Goal: Task Accomplishment & Management: Manage account settings

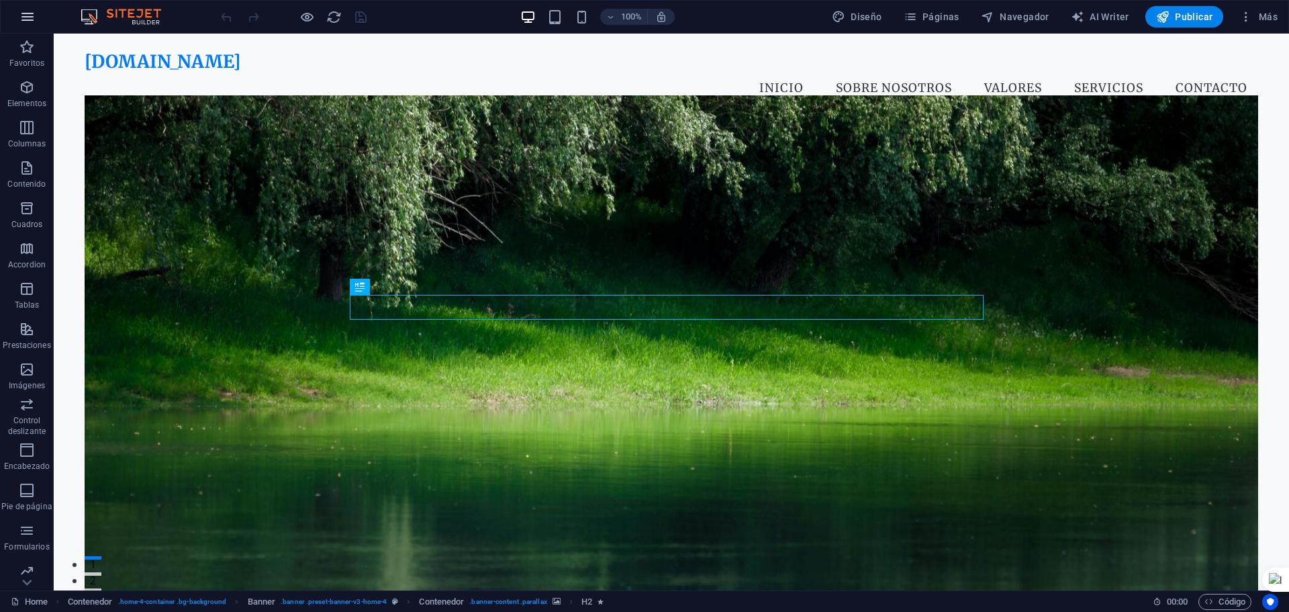
click at [30, 16] on icon "button" at bounding box center [27, 17] width 16 height 16
click at [20, 19] on icon "button" at bounding box center [27, 17] width 16 height 16
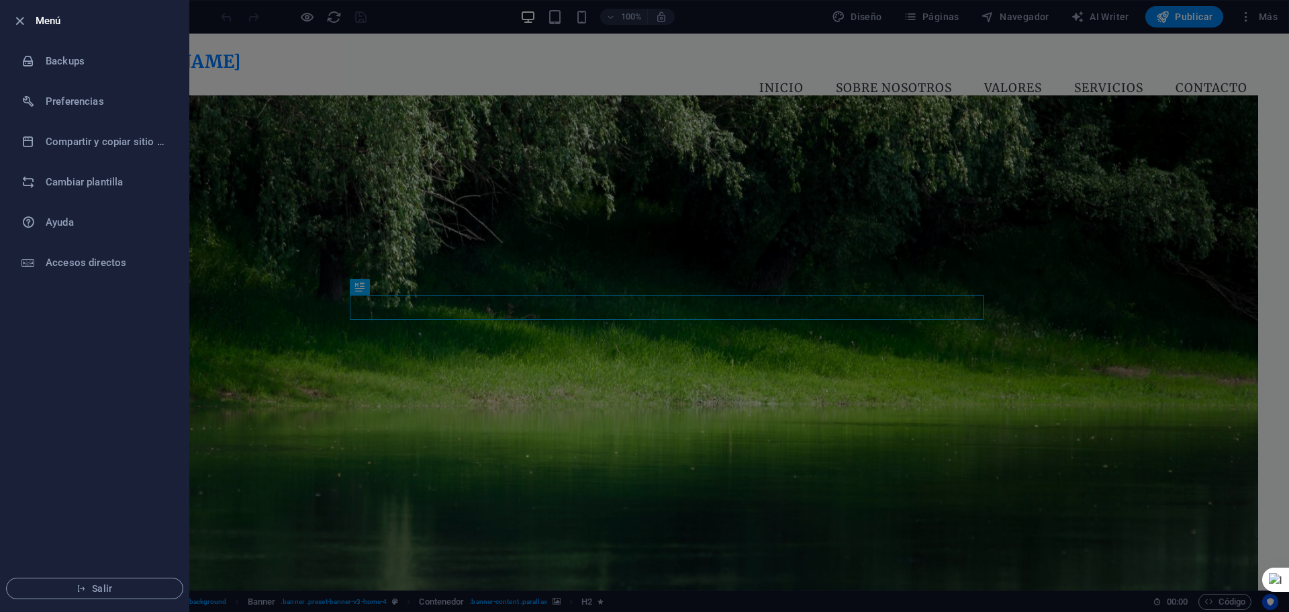
click at [427, 23] on div at bounding box center [644, 306] width 1289 height 612
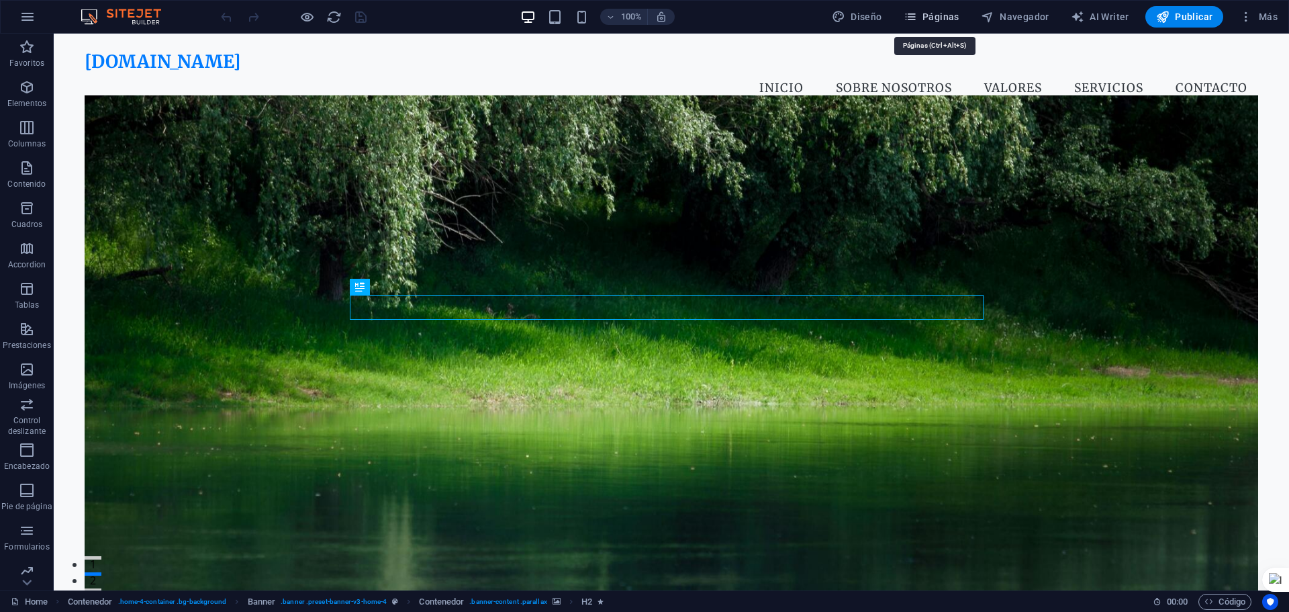
click at [936, 14] on span "Páginas" at bounding box center [932, 16] width 56 height 13
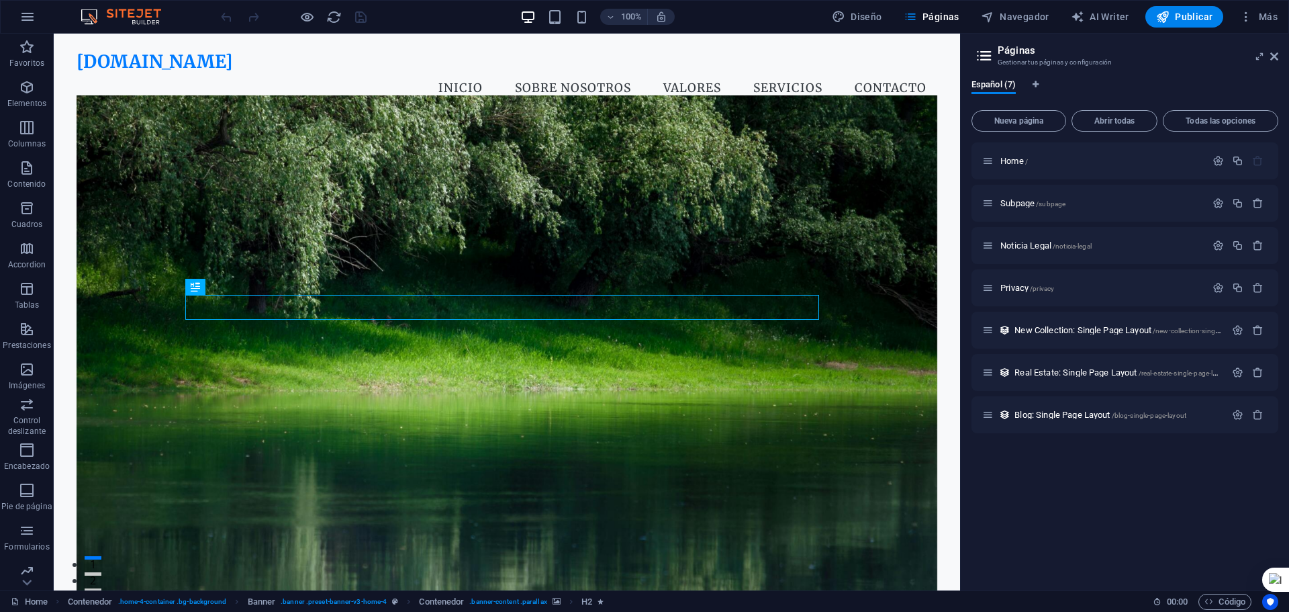
click at [988, 54] on icon at bounding box center [984, 55] width 20 height 19
click at [1006, 157] on span "Home /" at bounding box center [1014, 161] width 28 height 10
click at [989, 161] on icon at bounding box center [987, 160] width 11 height 11
click at [987, 162] on icon at bounding box center [987, 160] width 11 height 11
drag, startPoint x: 1006, startPoint y: 160, endPoint x: 1082, endPoint y: 152, distance: 76.4
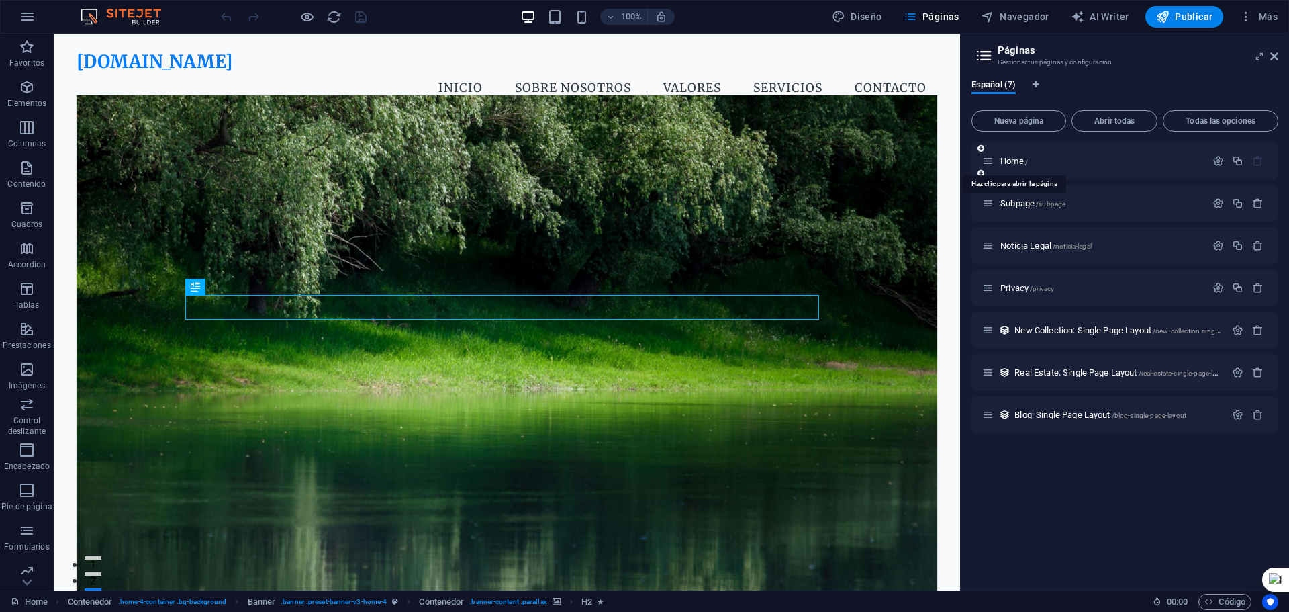
click at [1082, 152] on div "Home /" at bounding box center [1124, 160] width 307 height 37
click at [1213, 162] on icon "button" at bounding box center [1217, 160] width 11 height 11
